Goal: Task Accomplishment & Management: Manage account settings

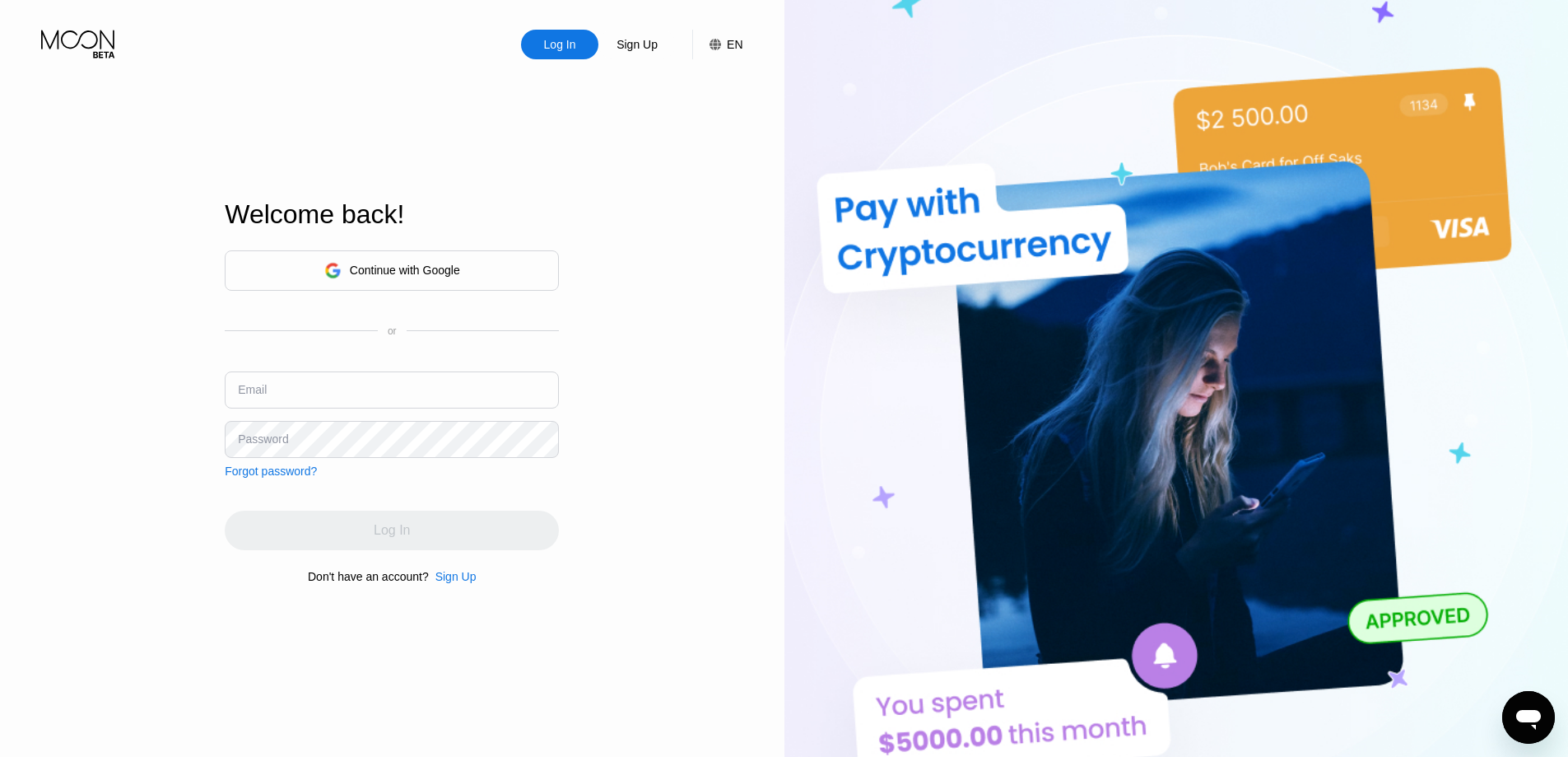
click at [402, 263] on div "Continue with Google" at bounding box center [405, 270] width 110 height 13
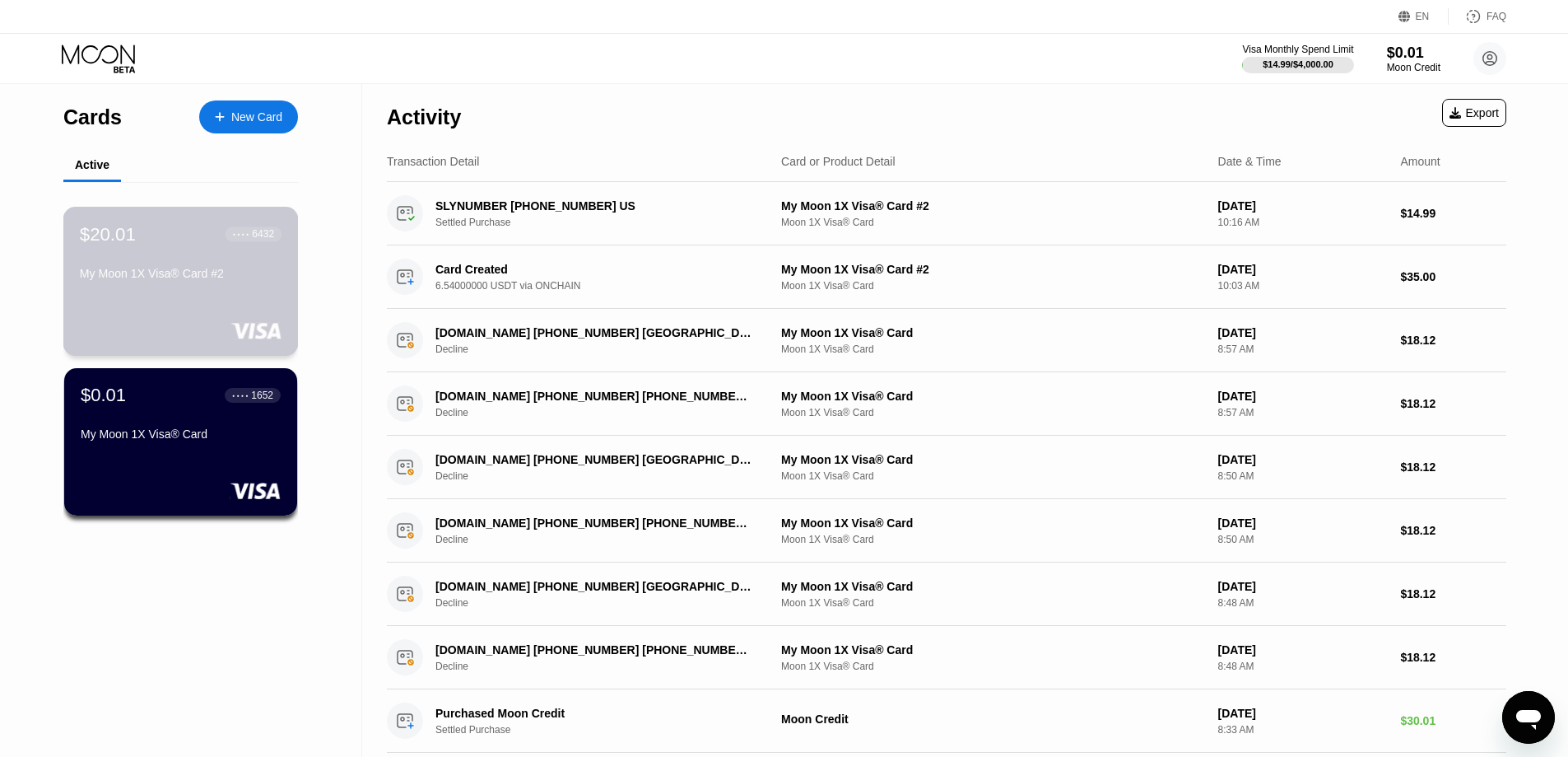
click at [188, 266] on div "$20.01 ● ● ● ● 6432 My Moon 1X Visa® Card #2" at bounding box center [180, 255] width 202 height 63
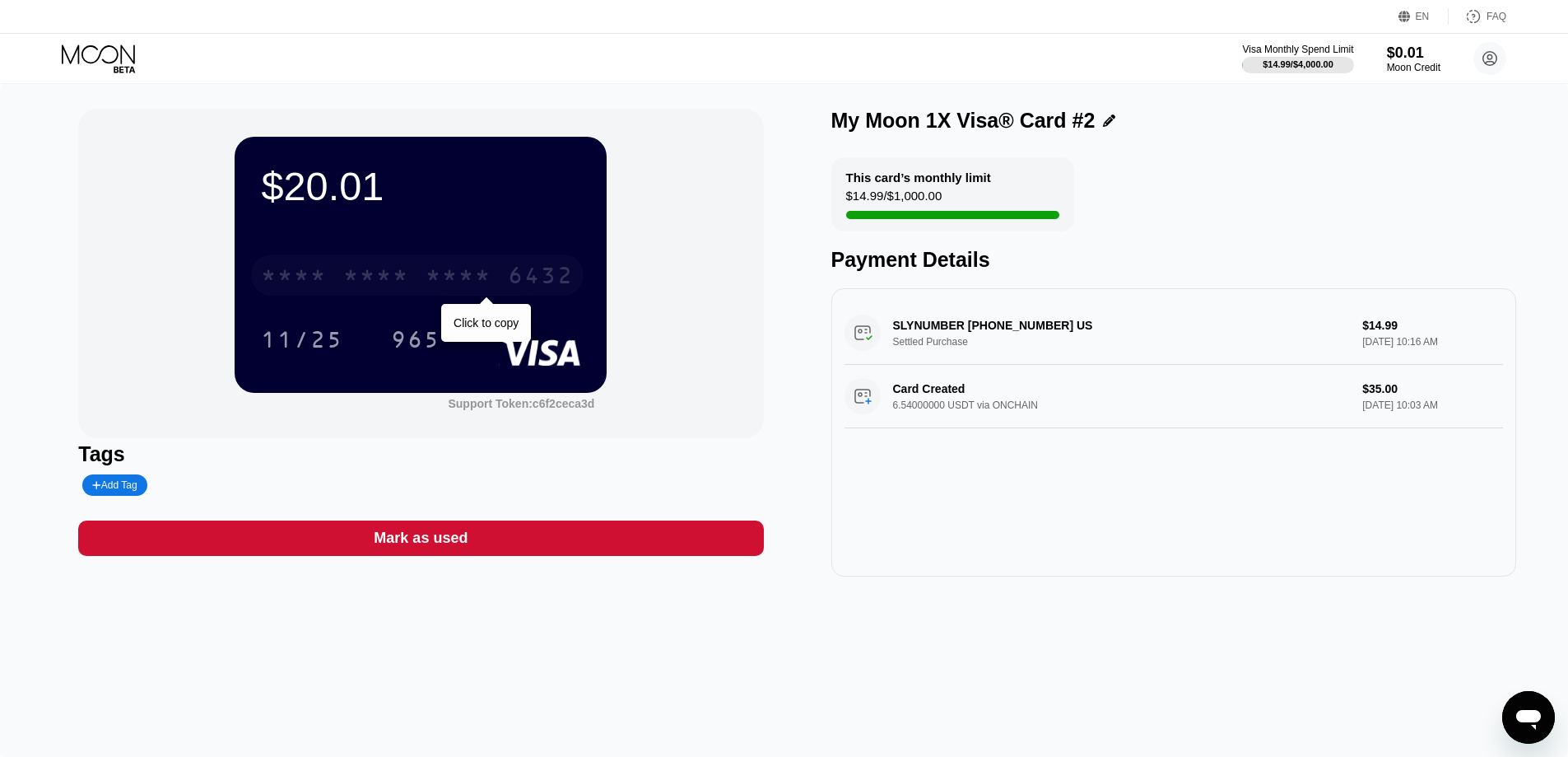
click at [407, 277] on div "* * * *" at bounding box center [375, 277] width 66 height 26
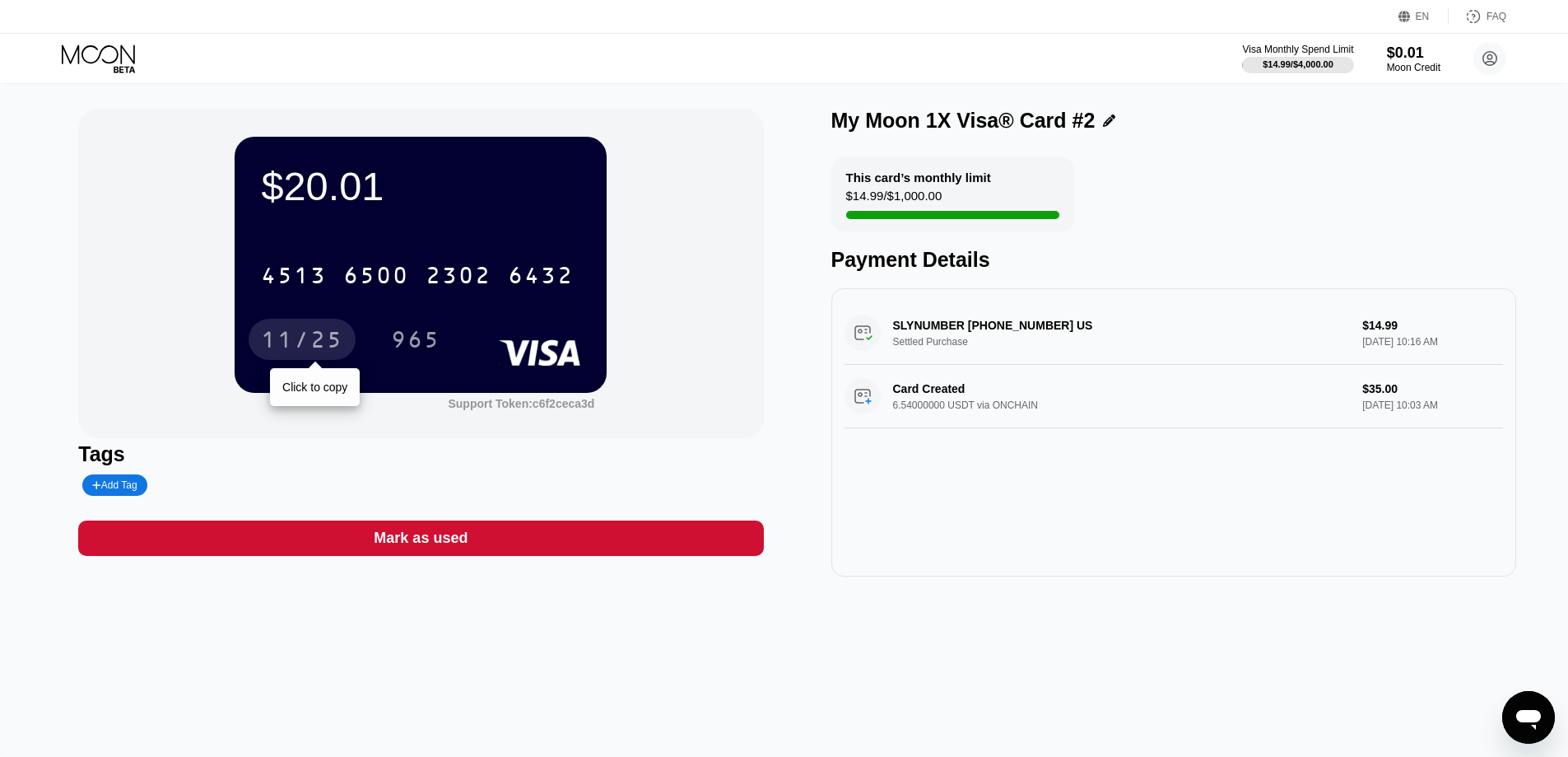
click at [307, 341] on div "11/25" at bounding box center [302, 341] width 82 height 26
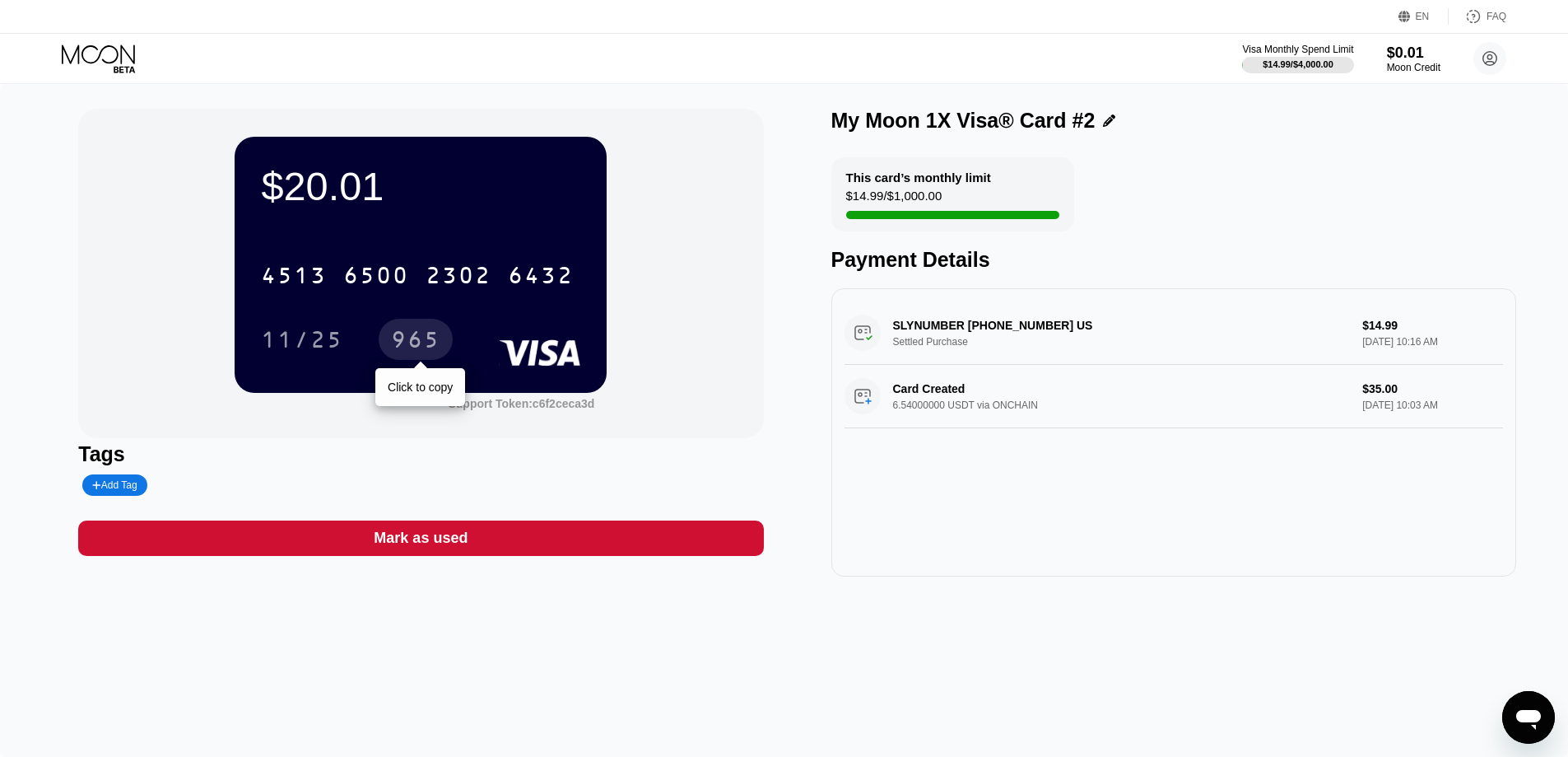
click at [415, 339] on div "965" at bounding box center [416, 341] width 49 height 26
